Goal: Check status: Check status

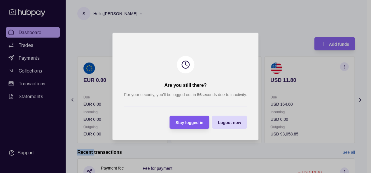
click at [187, 124] on span "Stay logged in" at bounding box center [189, 122] width 28 height 5
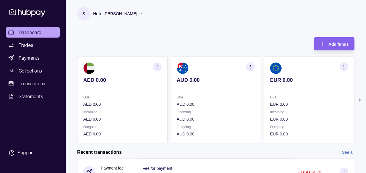
click at [360, 97] on icon at bounding box center [360, 100] width 6 height 6
